Goal: Information Seeking & Learning: Learn about a topic

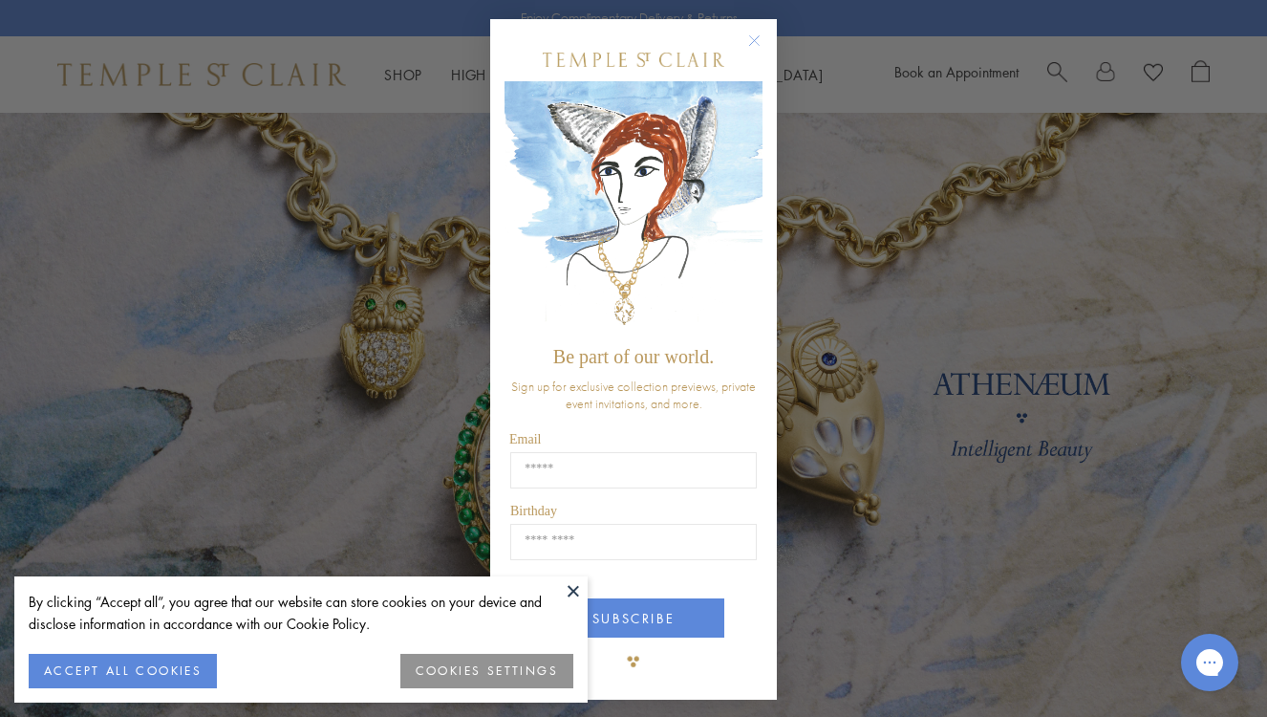
click at [756, 37] on circle "Close dialog" at bounding box center [755, 41] width 23 height 23
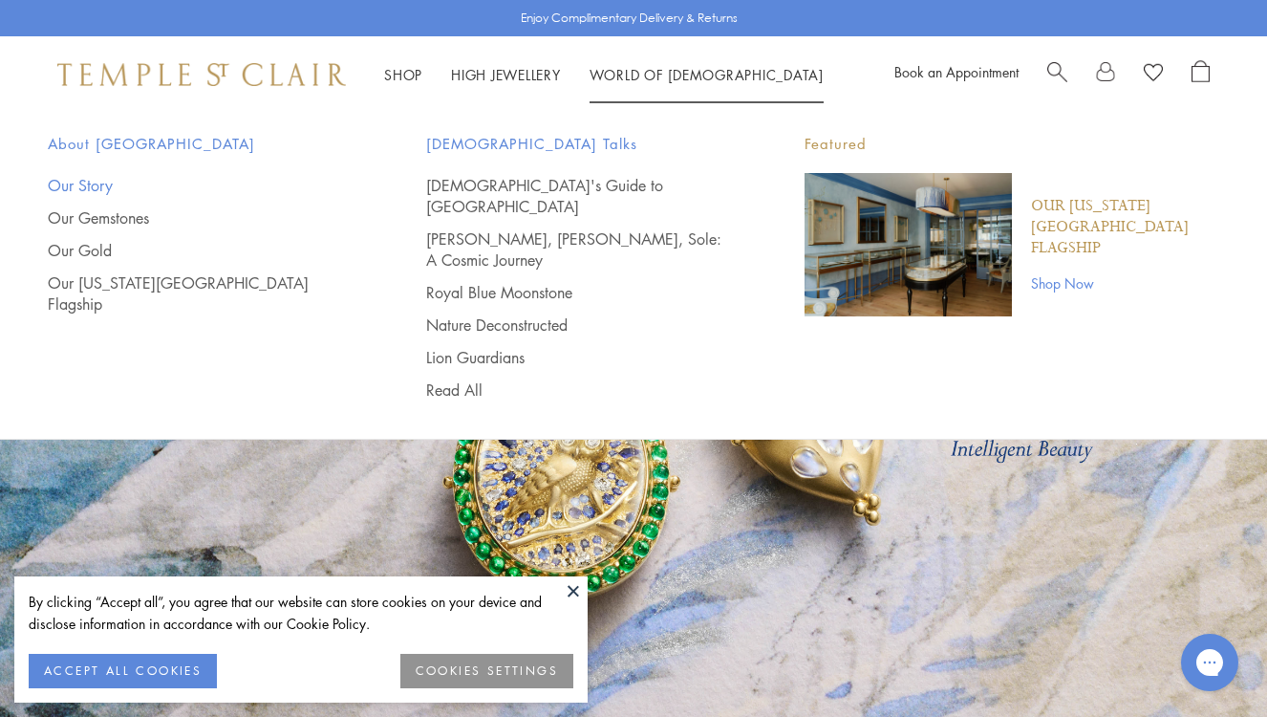
click at [84, 184] on link "Our Story" at bounding box center [199, 185] width 302 height 21
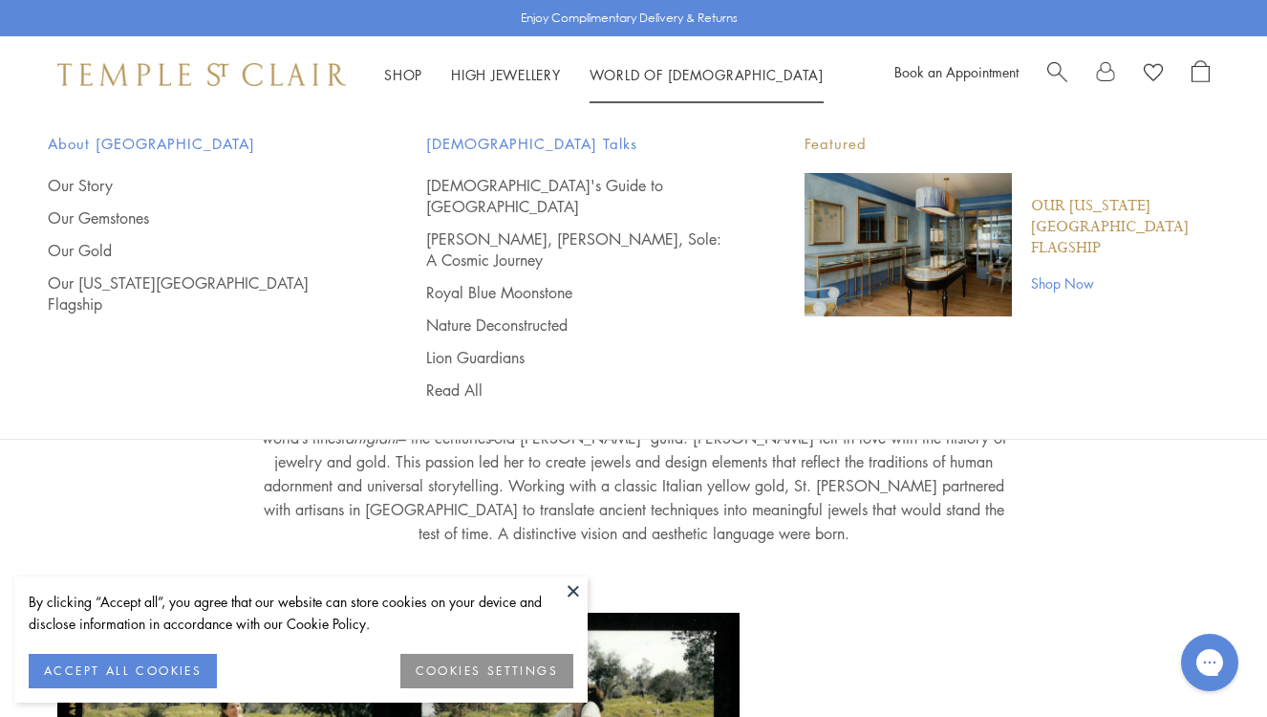
scroll to position [271, 0]
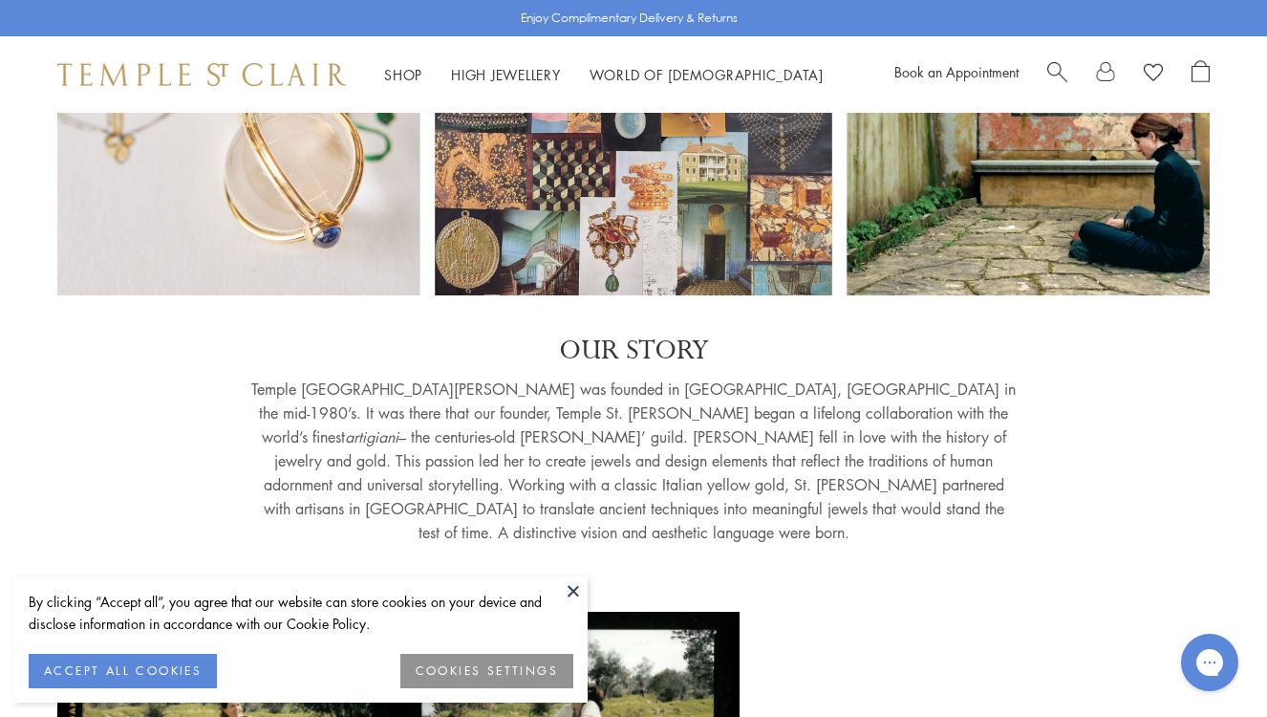
click at [578, 592] on button at bounding box center [573, 590] width 29 height 29
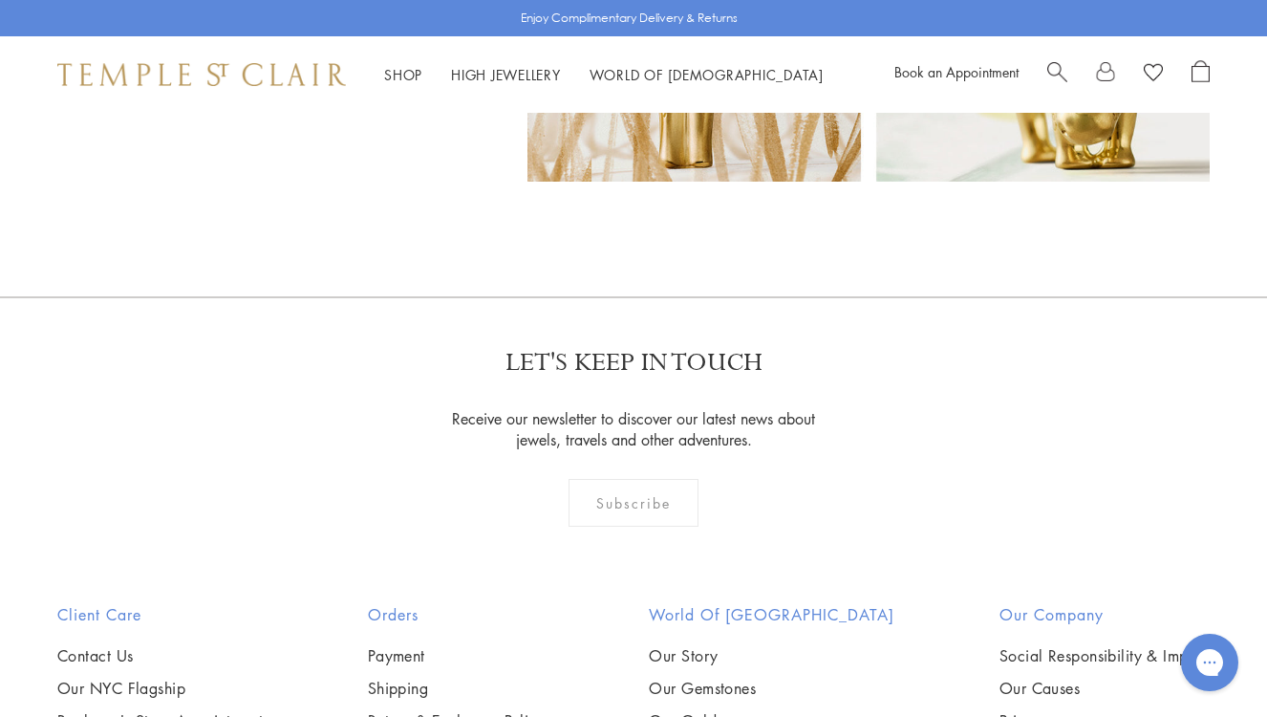
scroll to position [11553, 0]
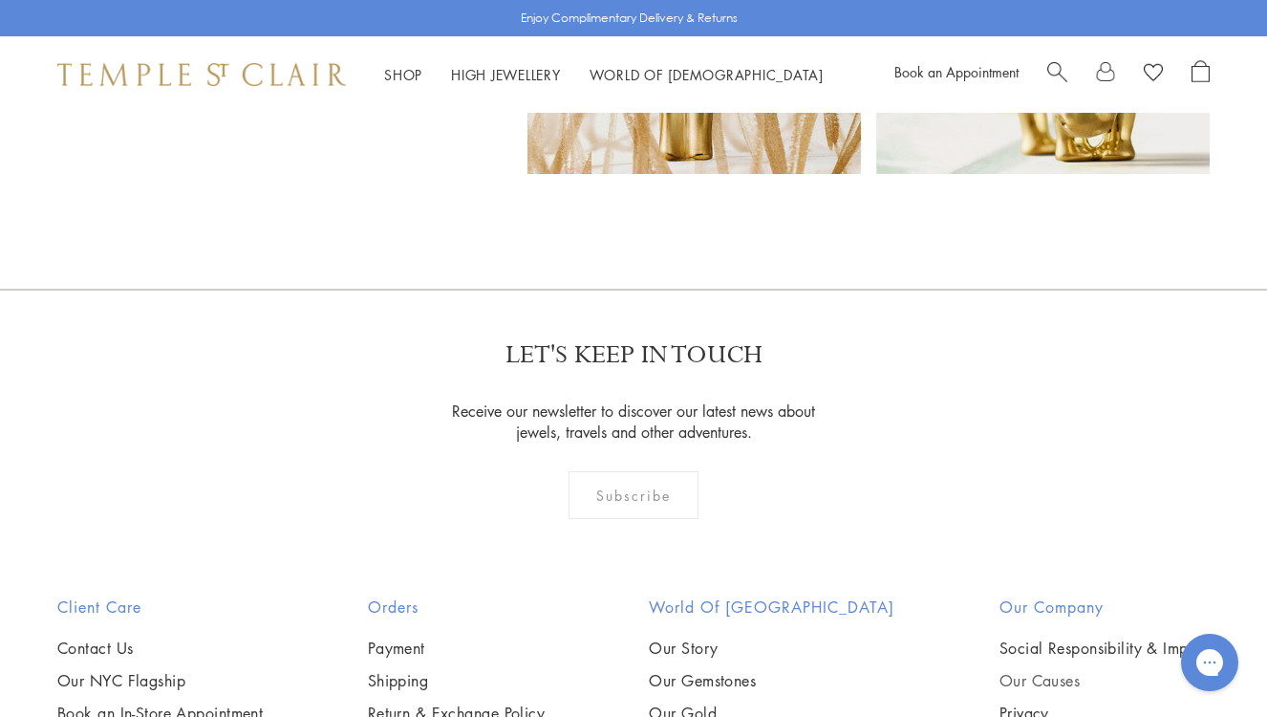
click at [1045, 670] on link "Our Causes" at bounding box center [1105, 680] width 210 height 21
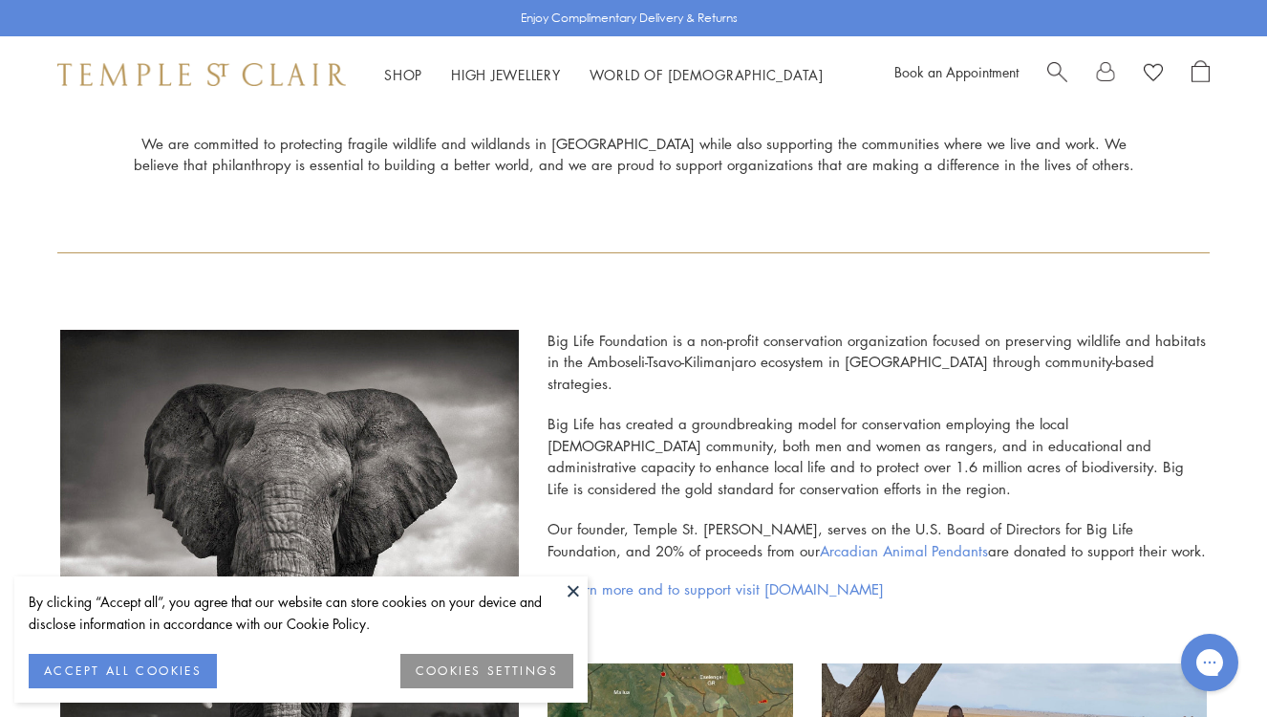
scroll to position [269, 0]
click at [573, 587] on button at bounding box center [573, 590] width 29 height 29
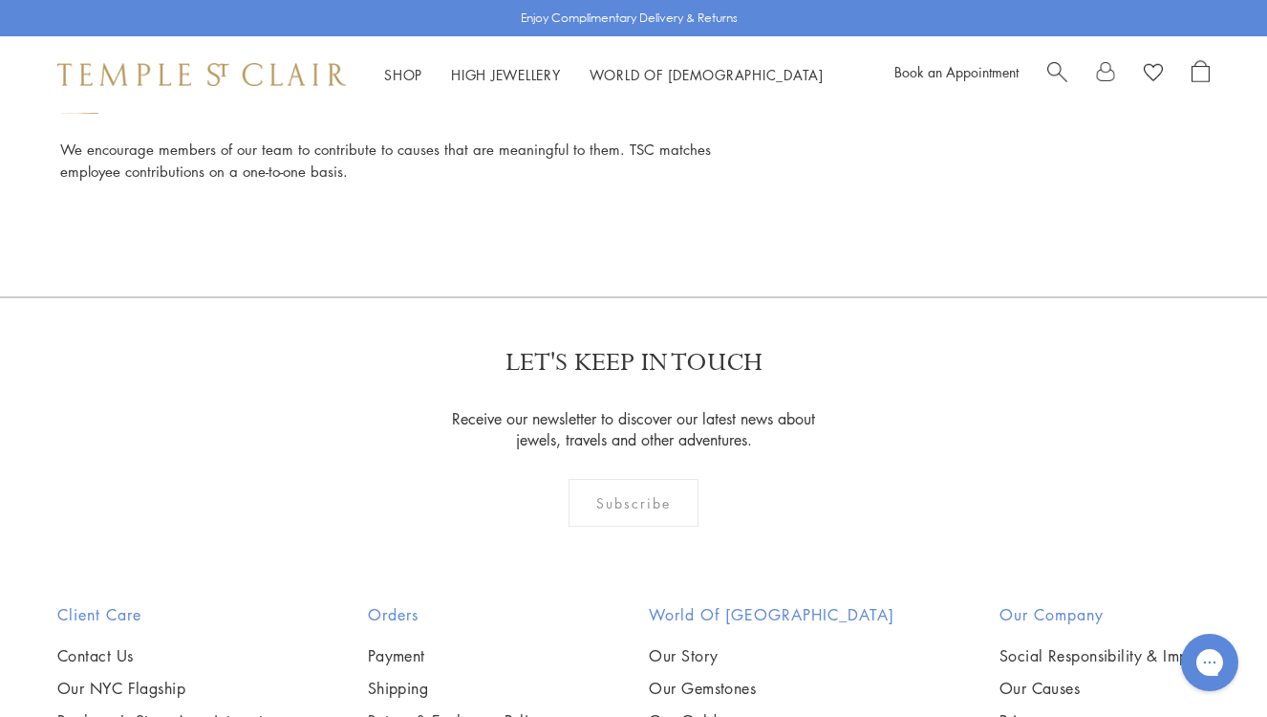
scroll to position [4491, 0]
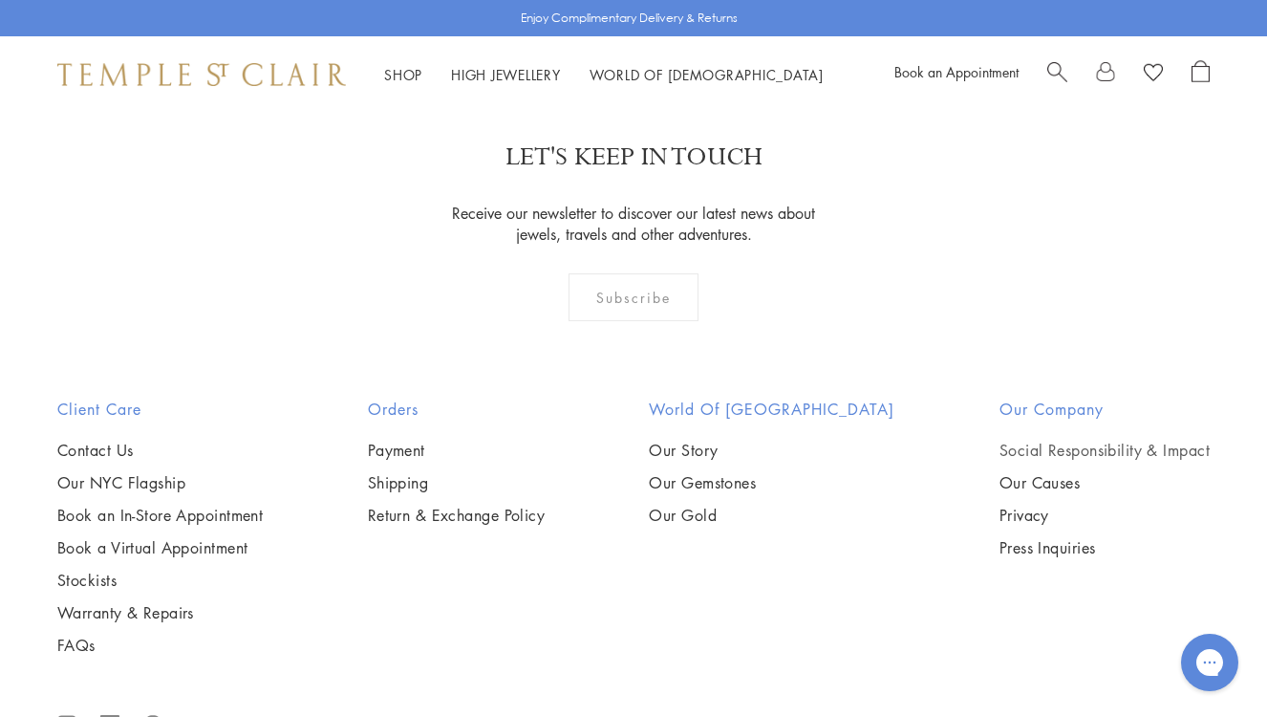
click at [1035, 440] on link "Social Responsibility & Impact" at bounding box center [1105, 450] width 210 height 21
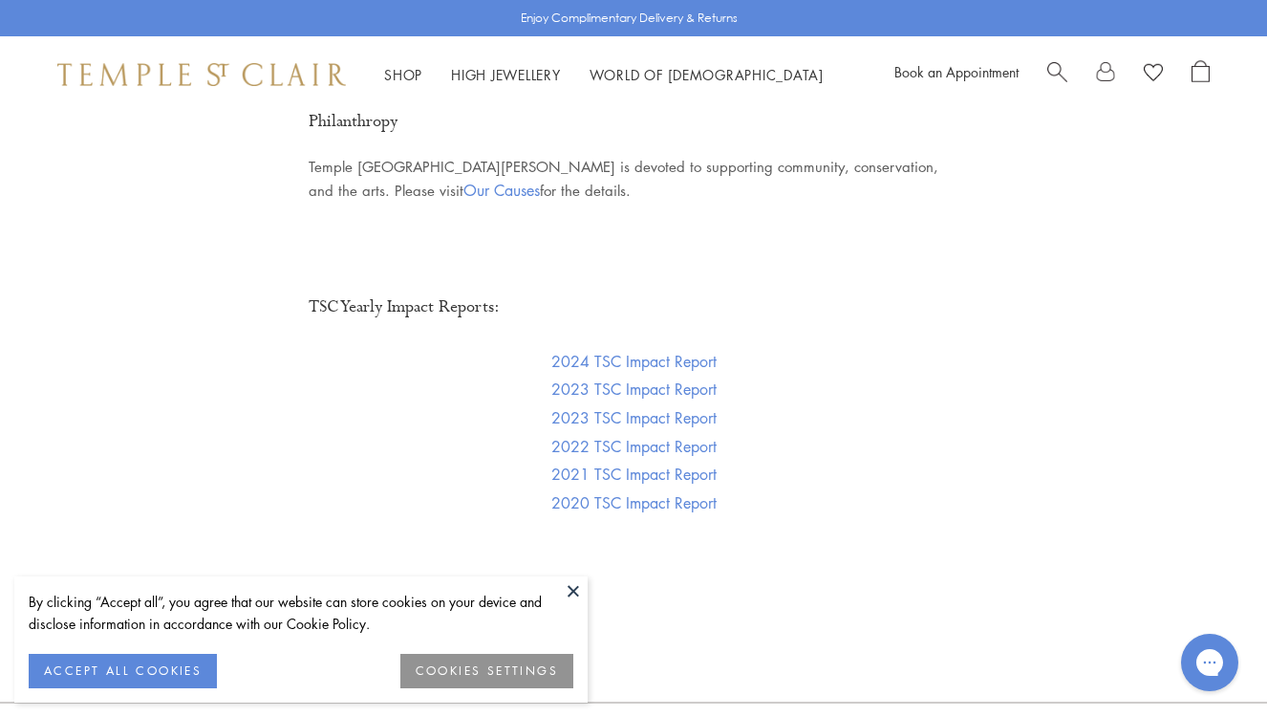
scroll to position [4205, 0]
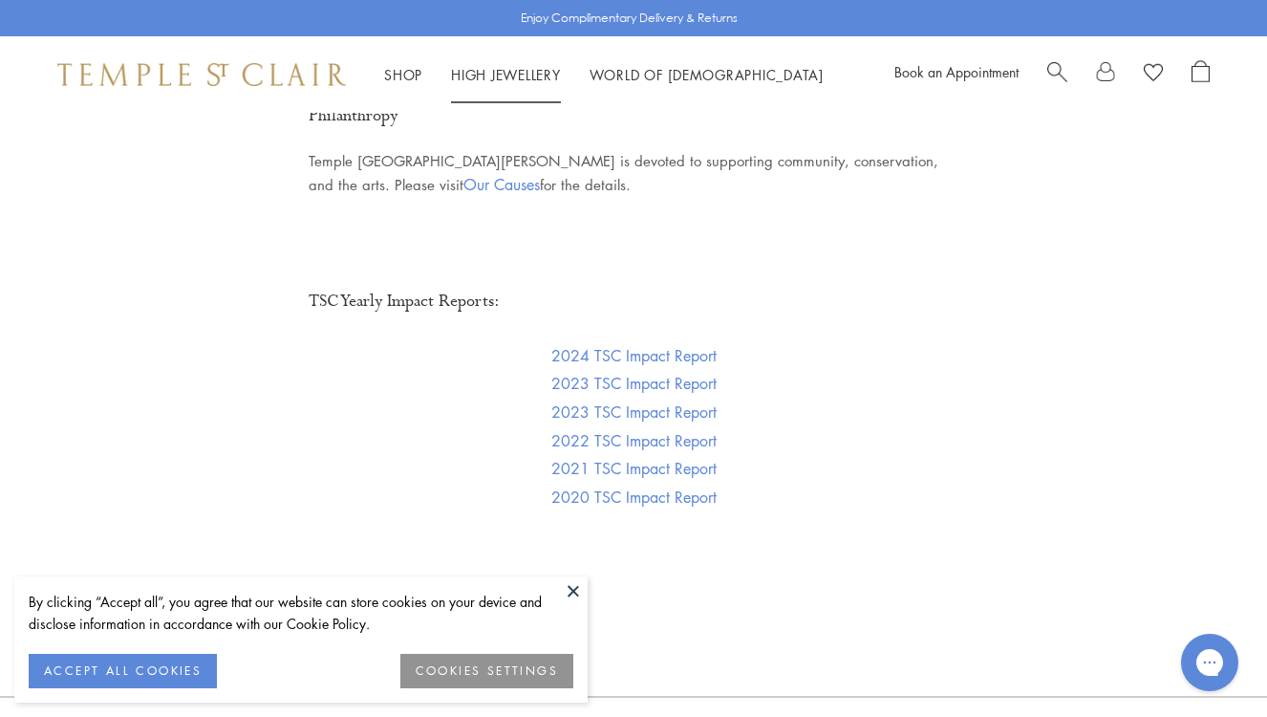
click at [516, 74] on link "High Jewellery High Jewellery" at bounding box center [506, 74] width 110 height 19
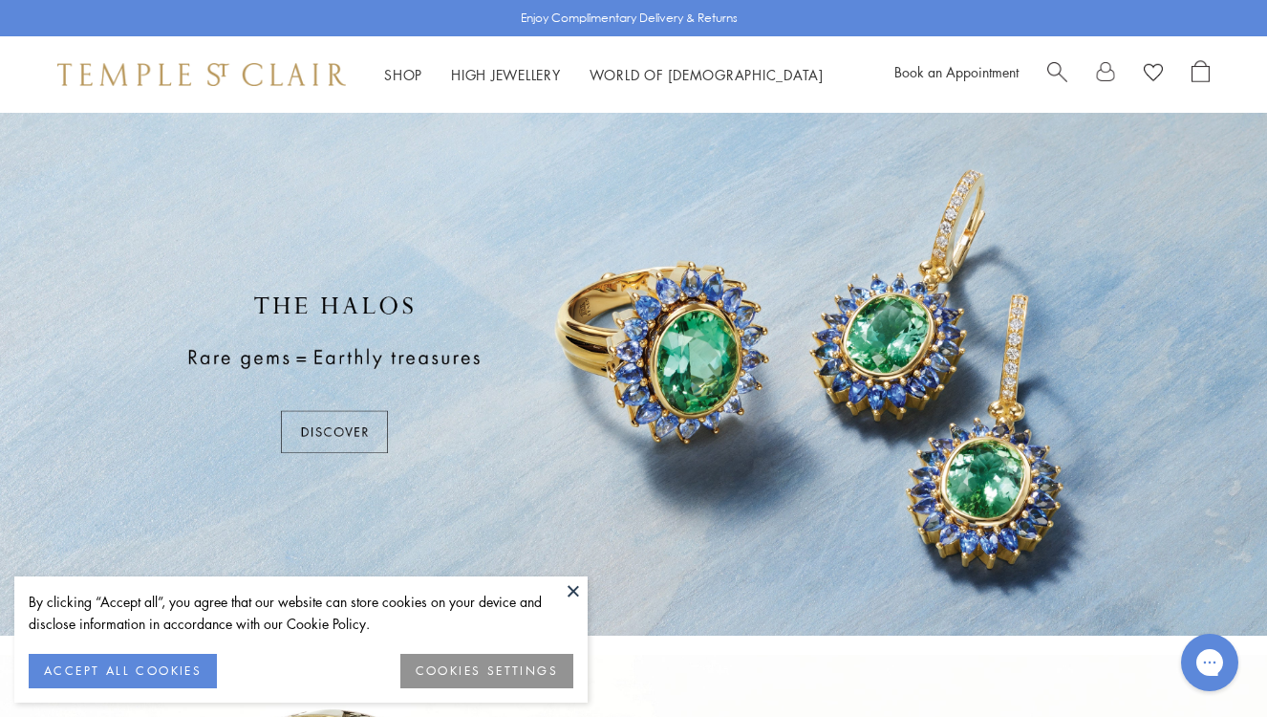
click at [572, 583] on button at bounding box center [573, 590] width 29 height 29
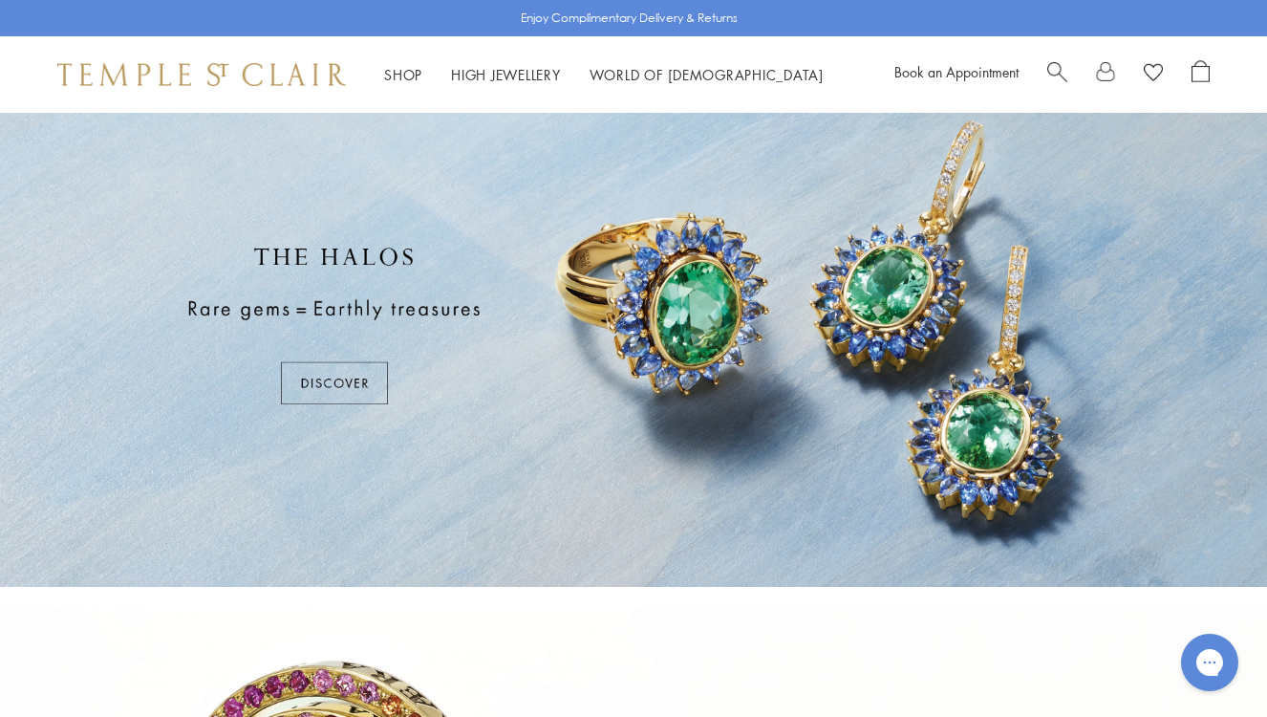
scroll to position [41, 0]
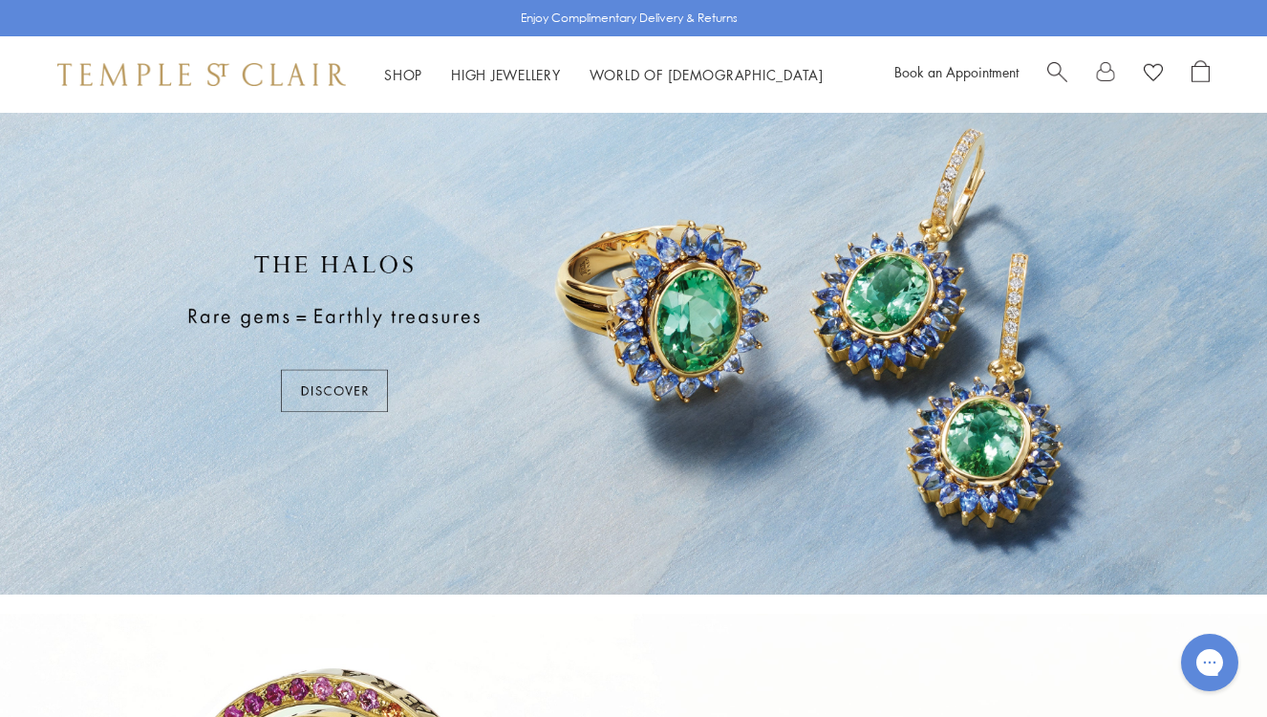
click at [334, 381] on div at bounding box center [633, 333] width 1267 height 523
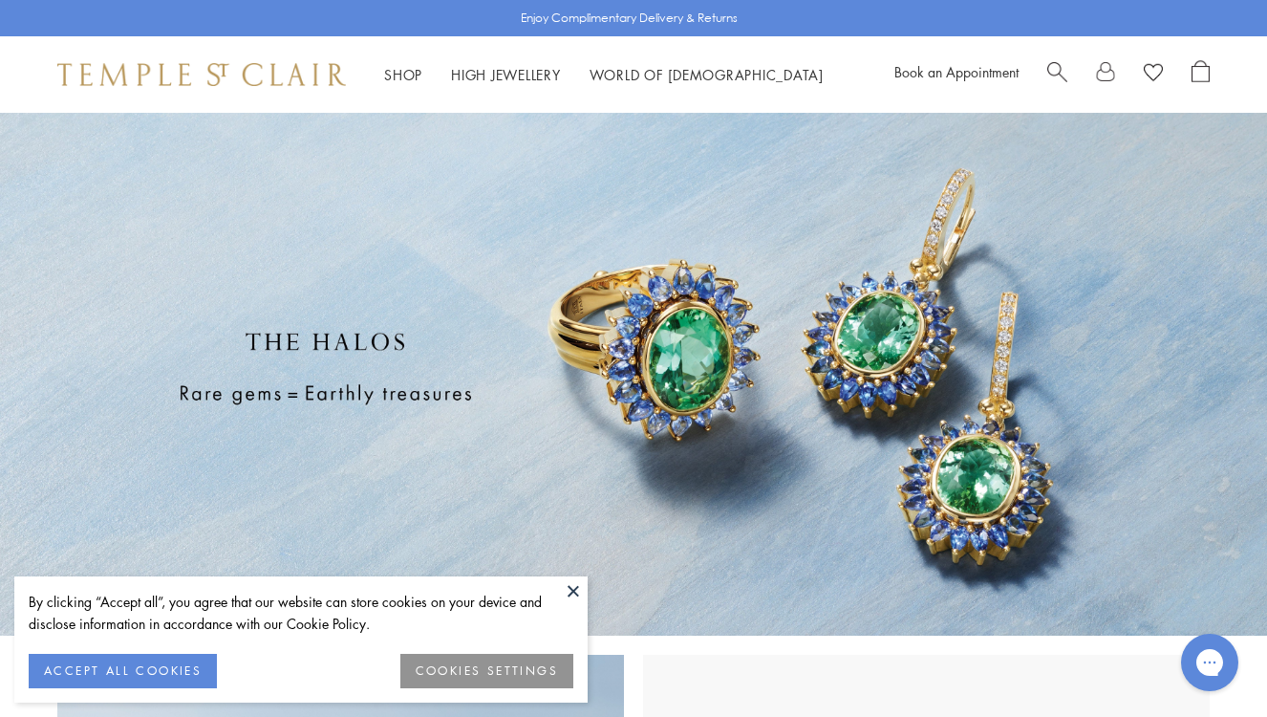
click at [571, 589] on button at bounding box center [573, 590] width 29 height 29
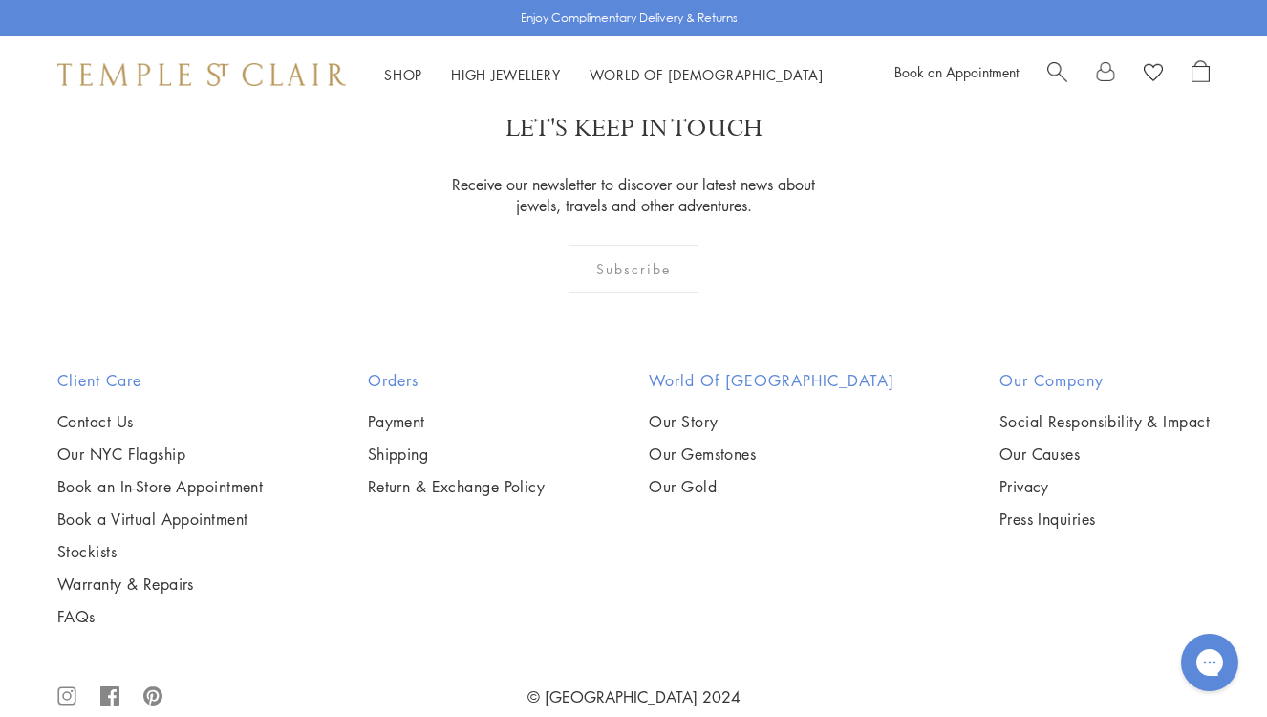
scroll to position [3039, 0]
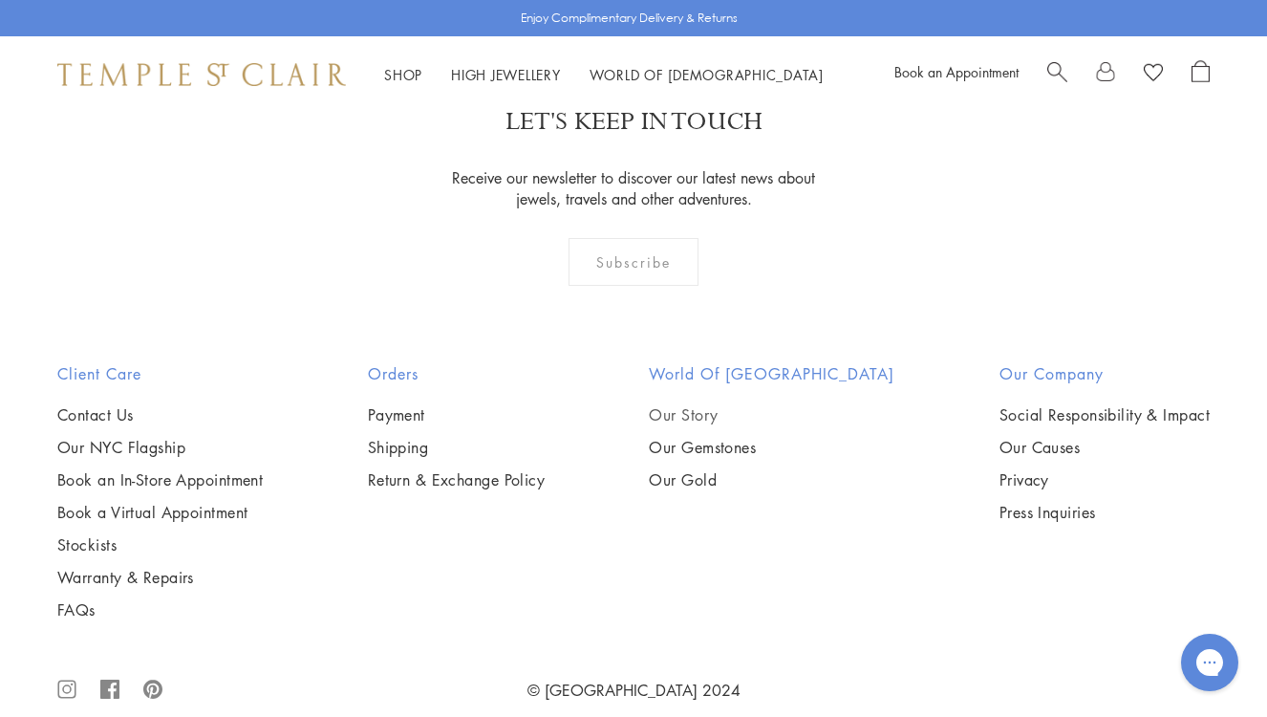
click at [735, 409] on link "Our Story" at bounding box center [772, 414] width 246 height 21
